Goal: Task Accomplishment & Management: Manage account settings

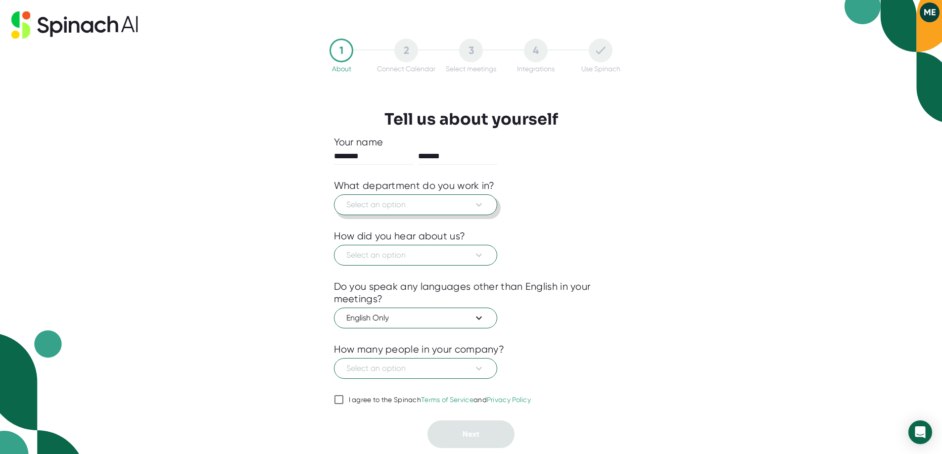
click at [408, 203] on span "Select an option" at bounding box center [415, 205] width 138 height 12
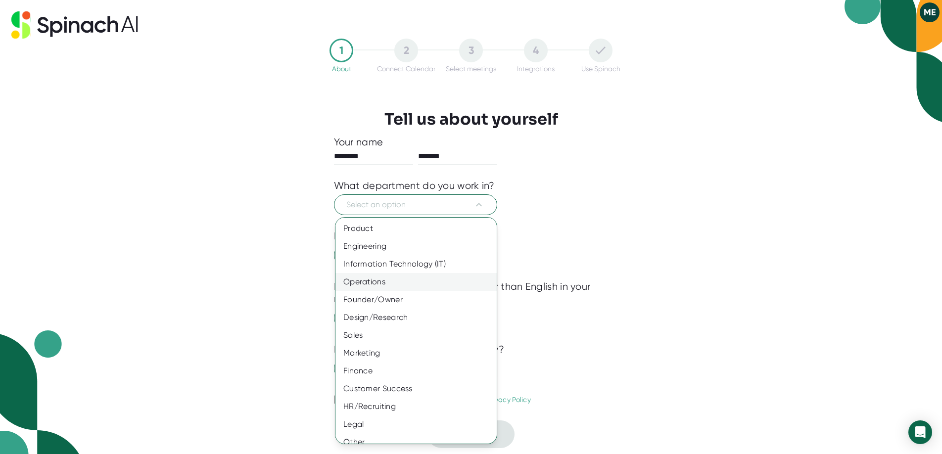
scroll to position [9, 0]
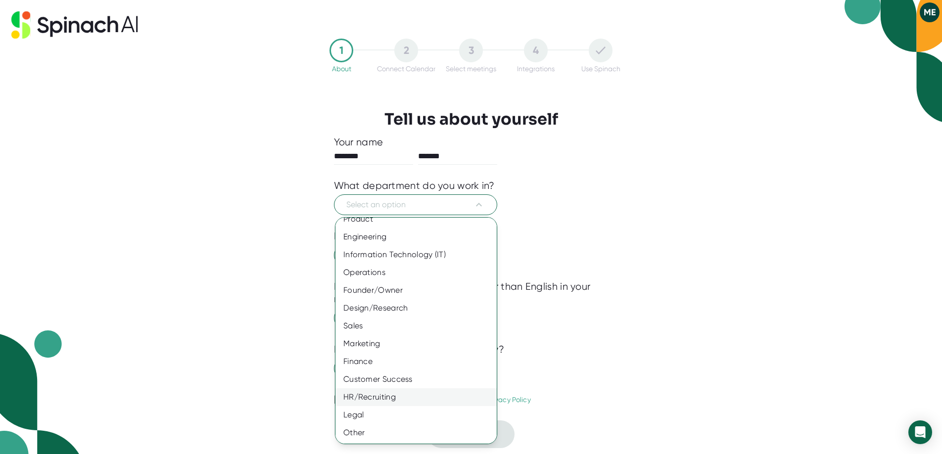
click at [378, 398] on div "HR/Recruiting" at bounding box center [415, 397] width 161 height 18
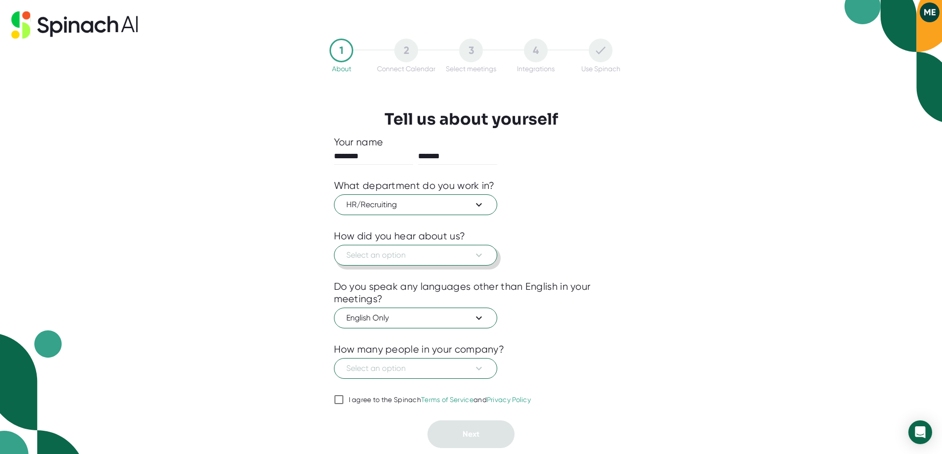
click at [393, 263] on button "Select an option" at bounding box center [415, 255] width 163 height 21
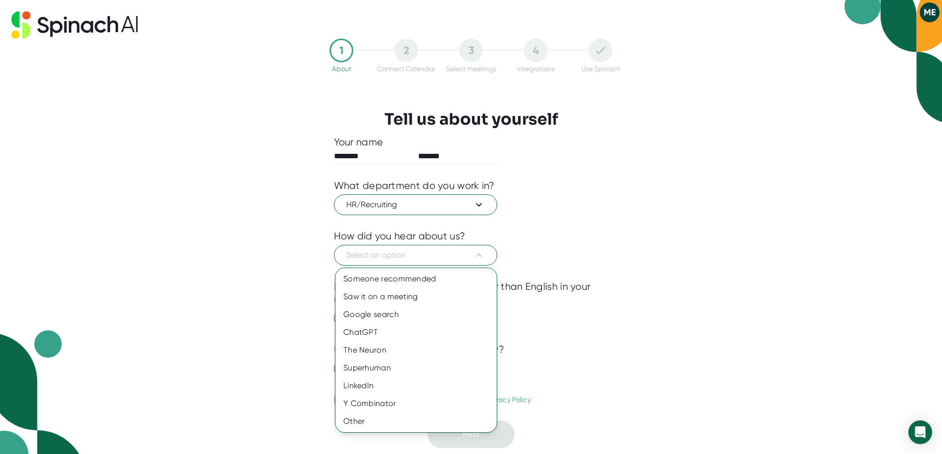
click at [252, 218] on div at bounding box center [471, 227] width 942 height 454
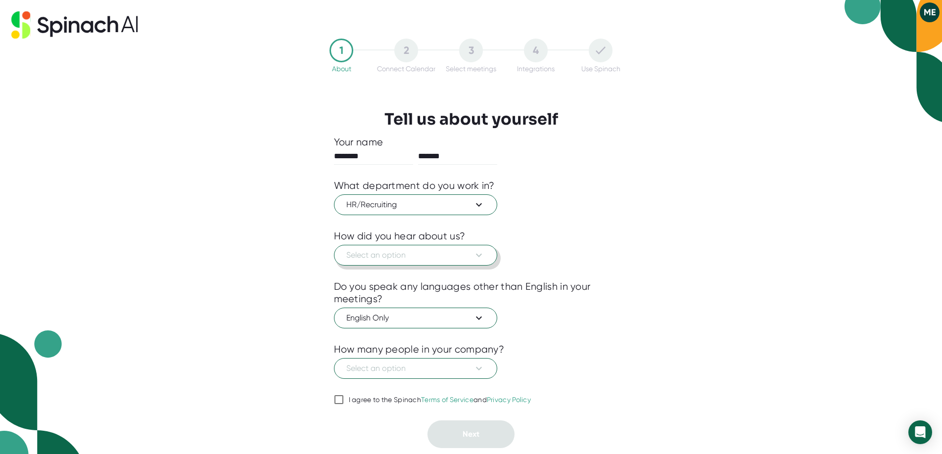
click at [378, 253] on span "Select an option" at bounding box center [415, 255] width 138 height 12
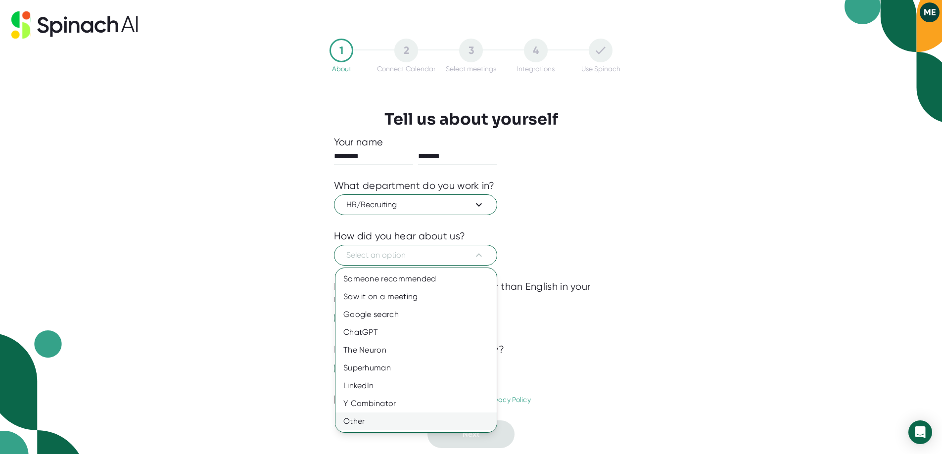
click at [358, 418] on div "Other" at bounding box center [415, 421] width 161 height 18
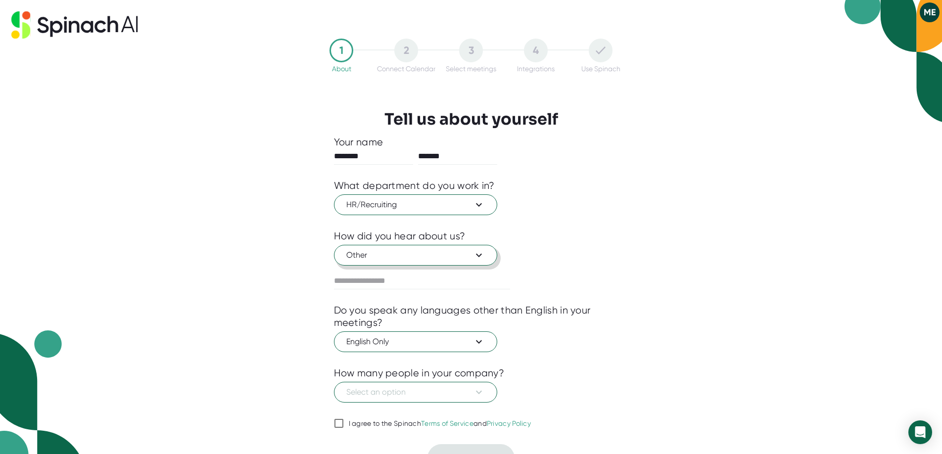
scroll to position [18, 0]
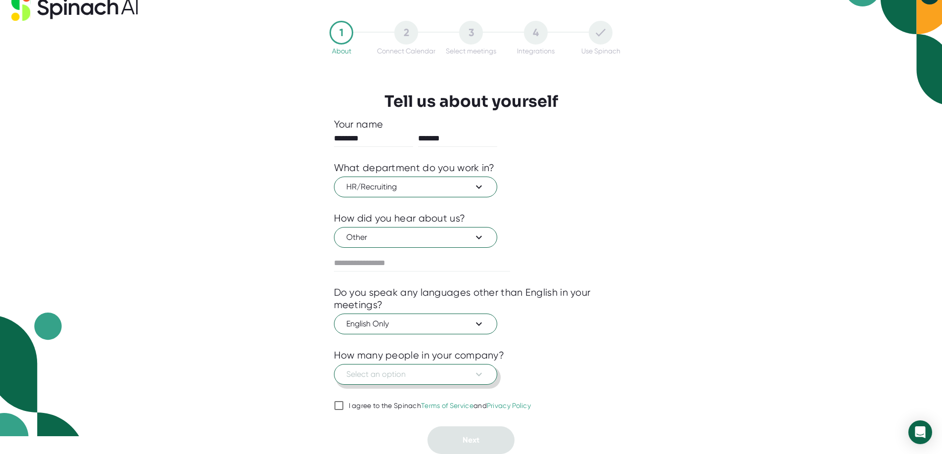
click at [386, 371] on span "Select an option" at bounding box center [415, 374] width 138 height 12
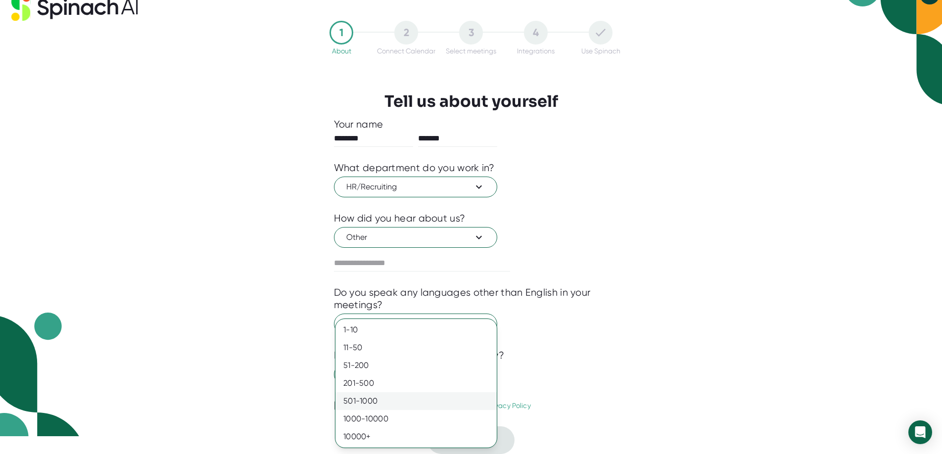
drag, startPoint x: 379, startPoint y: 384, endPoint x: 384, endPoint y: 401, distance: 17.5
click at [379, 384] on div "201-500" at bounding box center [415, 383] width 161 height 18
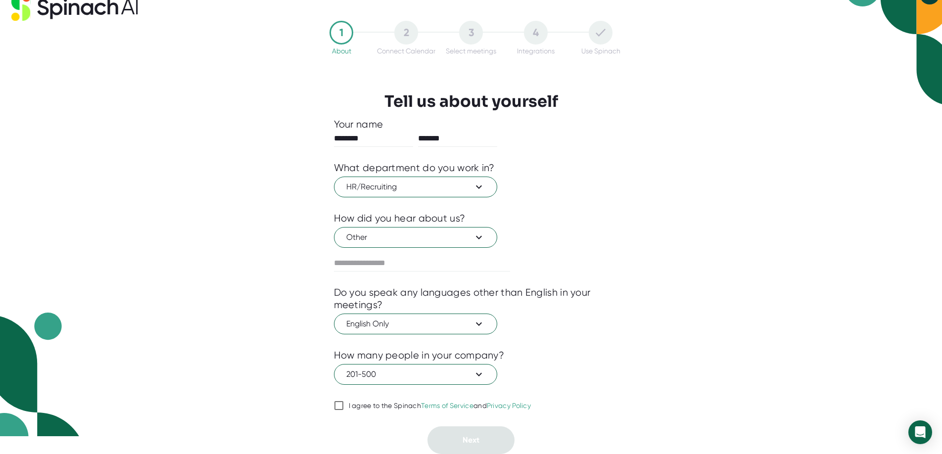
drag, startPoint x: 340, startPoint y: 406, endPoint x: 367, endPoint y: 421, distance: 31.2
click at [340, 406] on input "I agree to the Spinach Terms of Service and Privacy Policy" at bounding box center [339, 406] width 10 height 12
checkbox input "true"
click at [440, 435] on button "Next" at bounding box center [470, 440] width 87 height 28
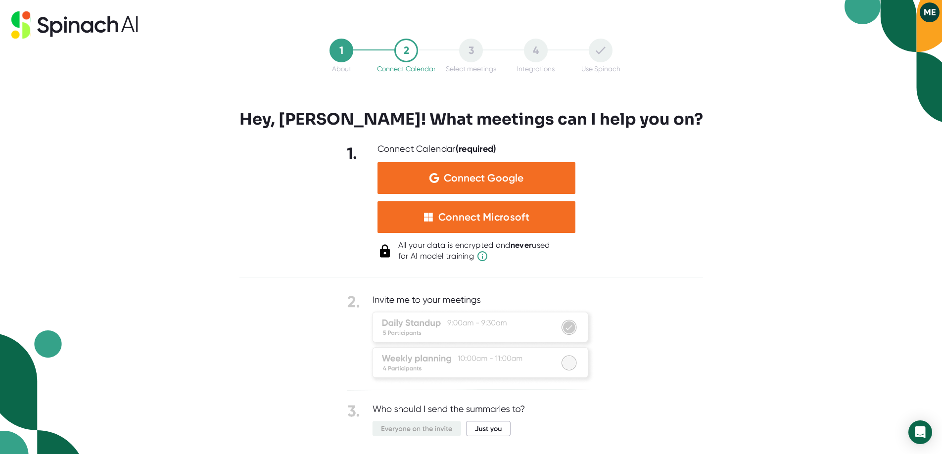
click at [529, 277] on div at bounding box center [470, 277] width 463 height 0
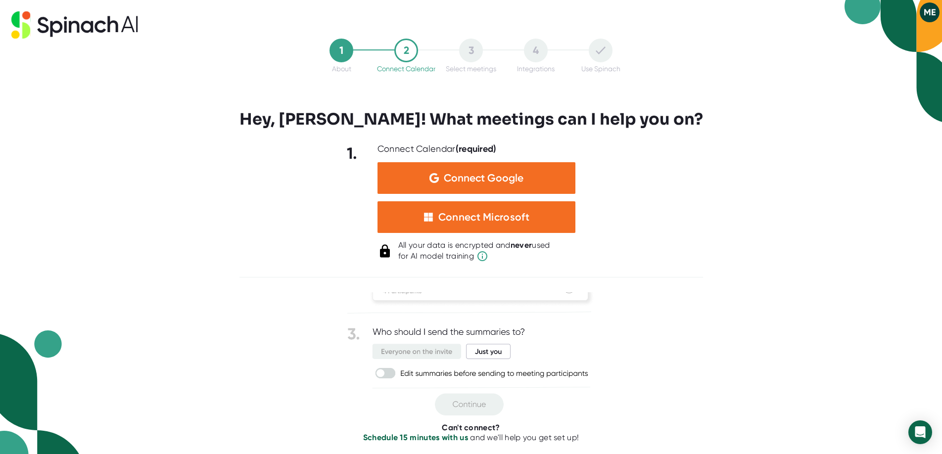
click at [636, 304] on div at bounding box center [470, 315] width 463 height 200
click at [149, 247] on div "1 About 2 Connect Calendar 3 Select meetings 4 Integrations Use Spinach Hey, [P…" at bounding box center [471, 227] width 942 height 454
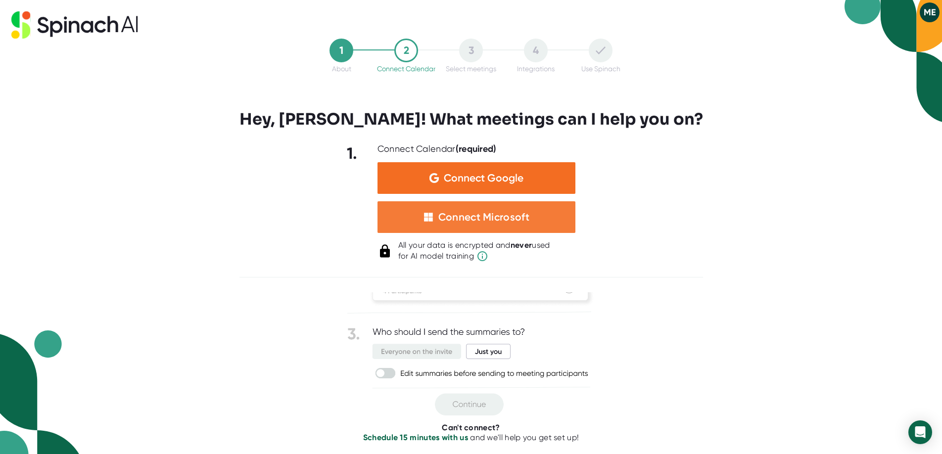
click at [454, 215] on div "Connect Microsoft" at bounding box center [483, 217] width 91 height 13
